Goal: Find specific page/section

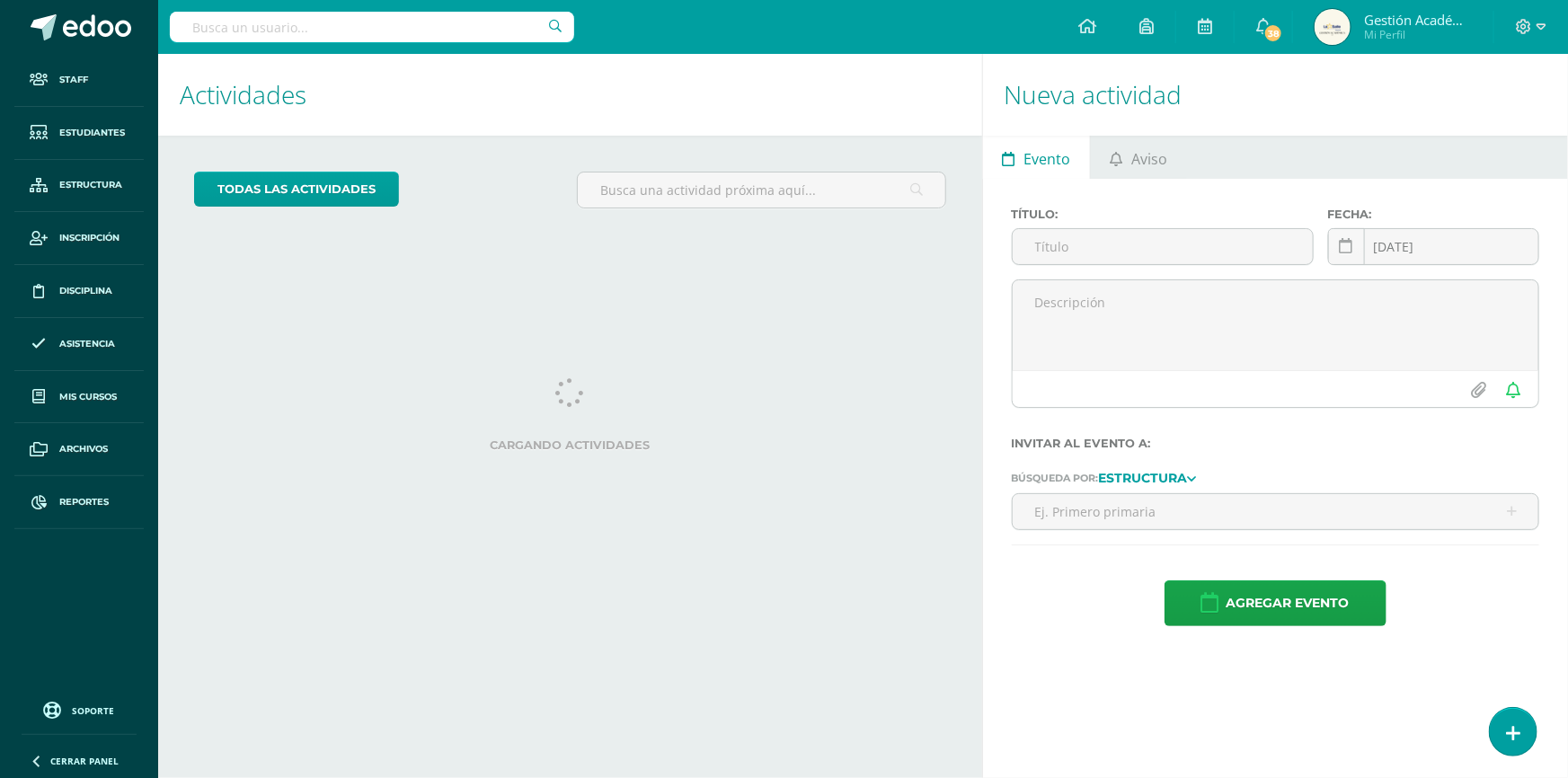
click at [440, 35] on input "text" at bounding box center [371, 27] width 405 height 30
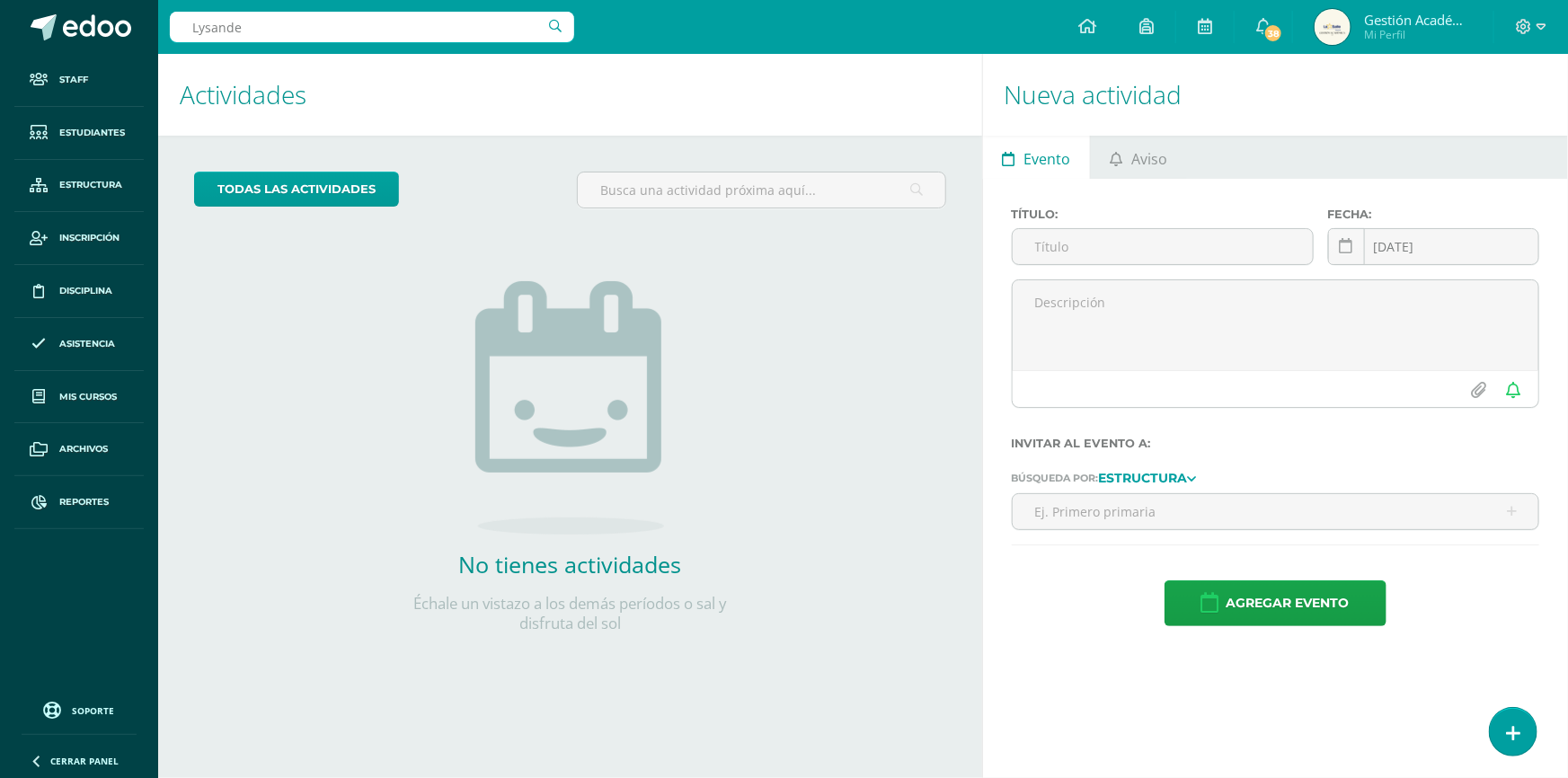
type input "Lysander"
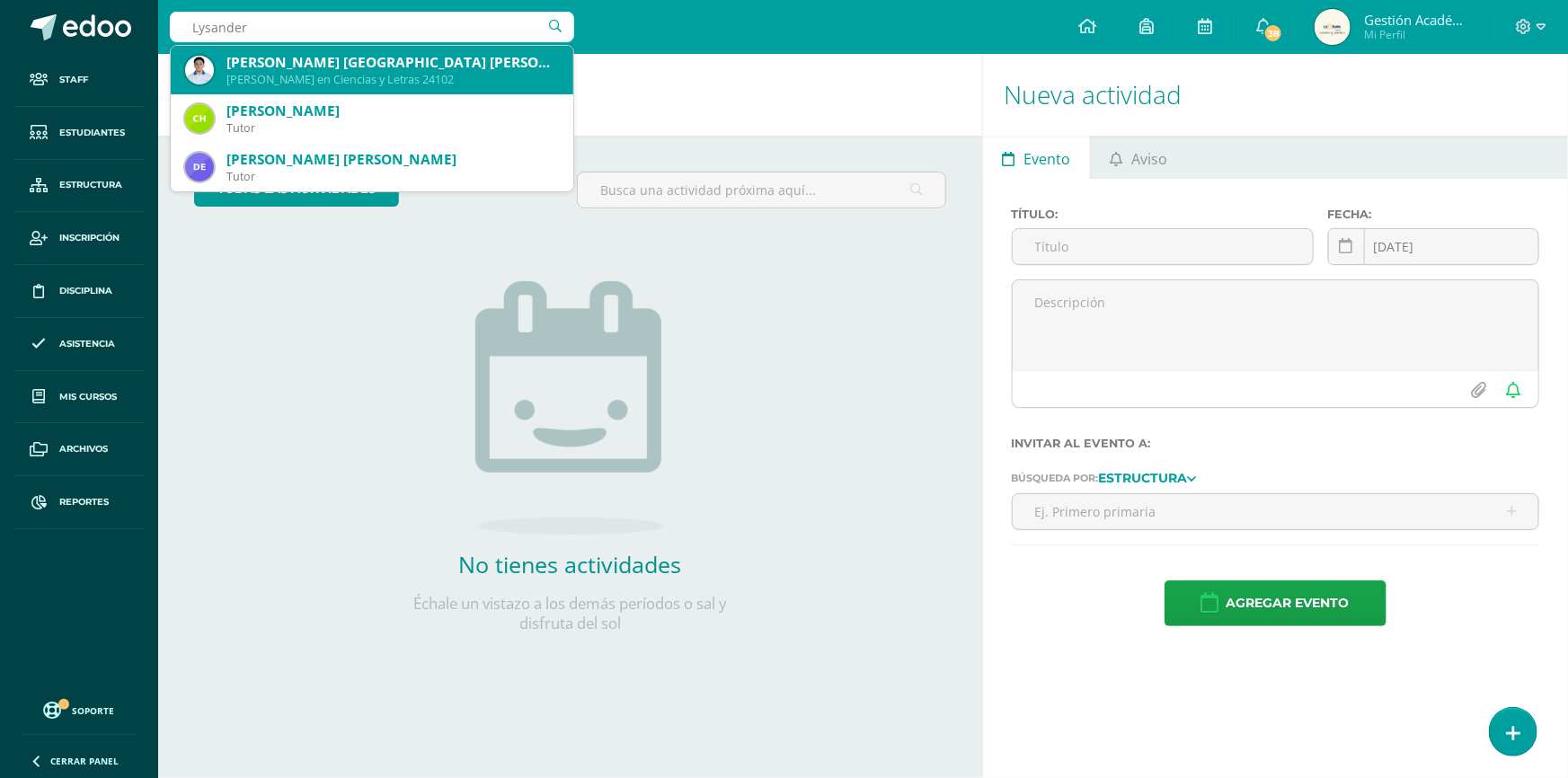
click at [407, 69] on div "[PERSON_NAME] [GEOGRAPHIC_DATA] [PERSON_NAME]" at bounding box center [392, 63] width 332 height 19
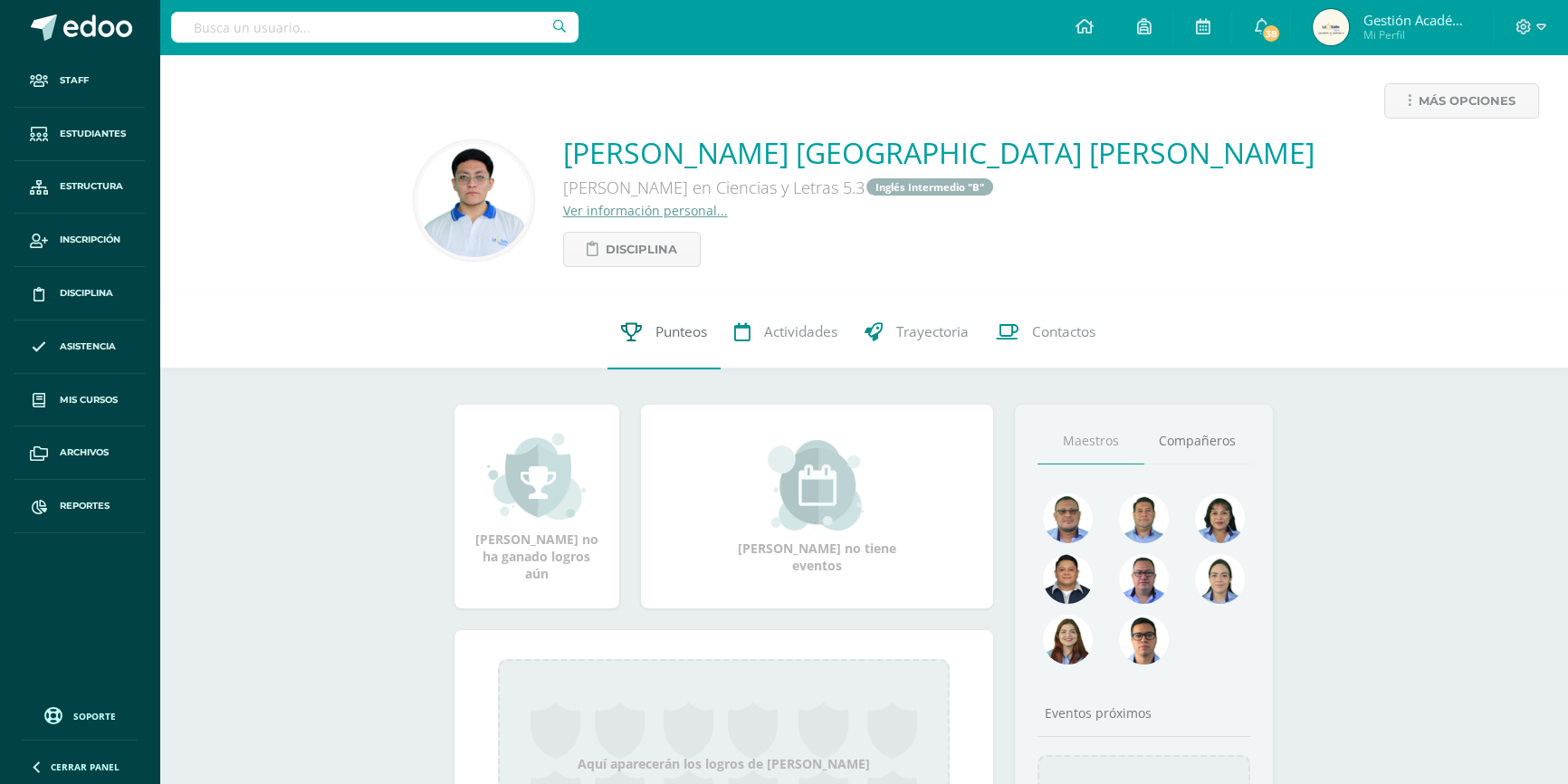
click at [664, 345] on link "Punteos" at bounding box center [664, 332] width 113 height 72
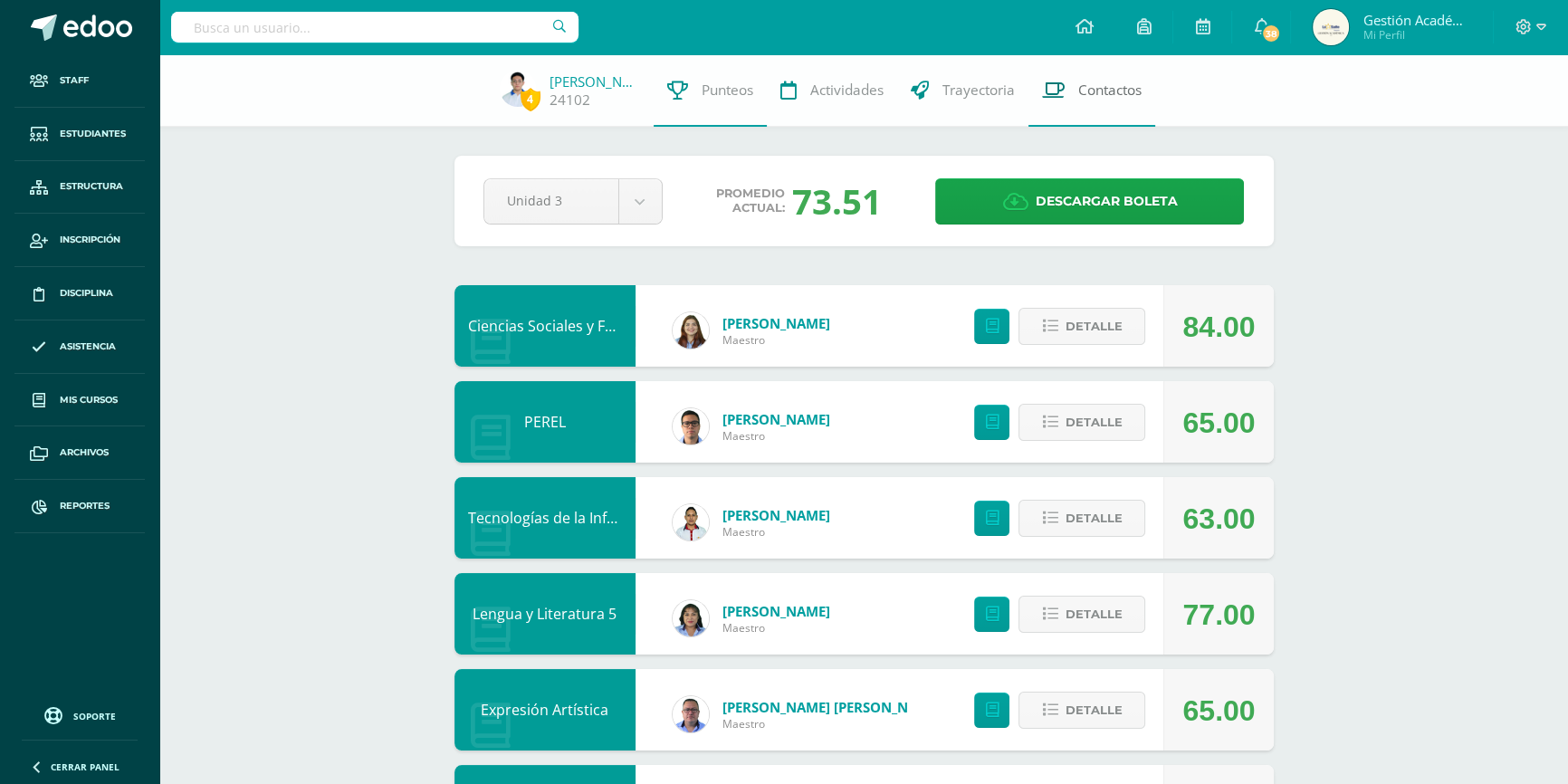
click at [1073, 88] on link "Contactos" at bounding box center [1092, 90] width 127 height 72
